Goal: Transaction & Acquisition: Purchase product/service

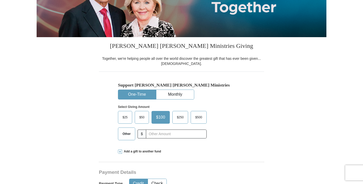
scroll to position [91, 0]
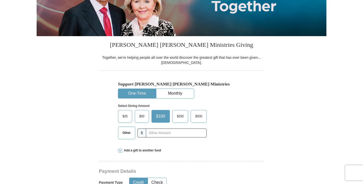
click at [120, 132] on span "Other" at bounding box center [126, 133] width 13 height 8
click at [0, 0] on input "Other" at bounding box center [0, 0] width 0 height 0
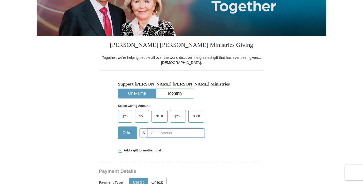
click at [168, 129] on input "text" at bounding box center [176, 132] width 56 height 9
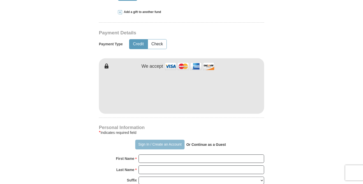
scroll to position [307, 0]
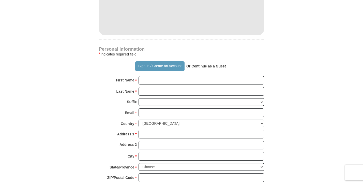
type input "30.00"
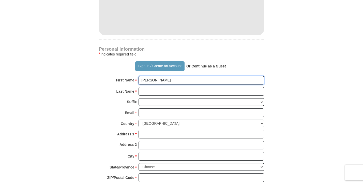
type input "[PERSON_NAME]"
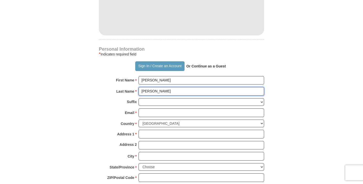
type input "[PERSON_NAME]"
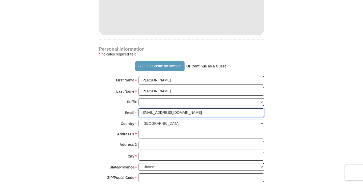
type input "[EMAIL_ADDRESS][DOMAIN_NAME]"
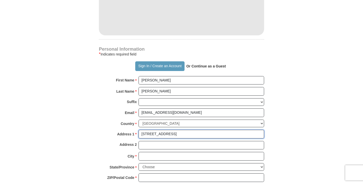
type input "[STREET_ADDRESS]"
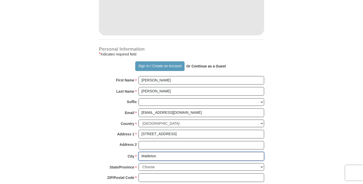
type input "Mableton"
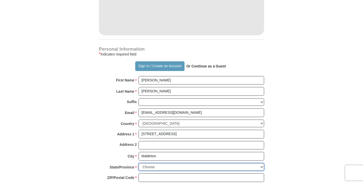
select select "GA"
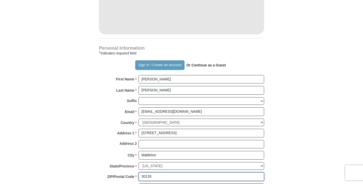
scroll to position [367, 0]
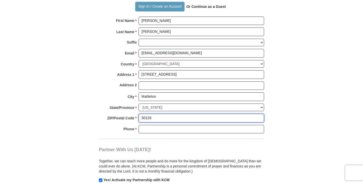
type input "30126"
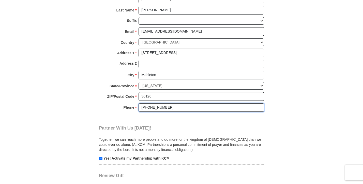
scroll to position [480, 0]
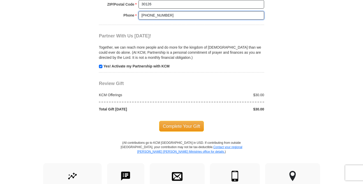
type input "[PHONE_NUMBER]"
click at [100, 64] on input "checkbox" at bounding box center [101, 66] width 4 height 4
checkbox input "false"
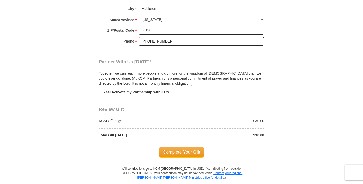
scroll to position [492, 0]
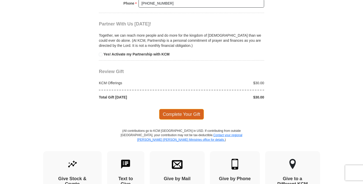
click at [177, 109] on span "Complete Your Gift" at bounding box center [181, 114] width 45 height 11
